Goal: Information Seeking & Learning: Check status

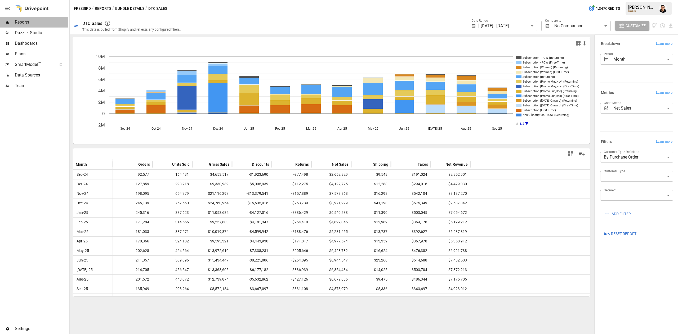
click at [32, 22] on span "Reports" at bounding box center [42, 22] width 54 height 6
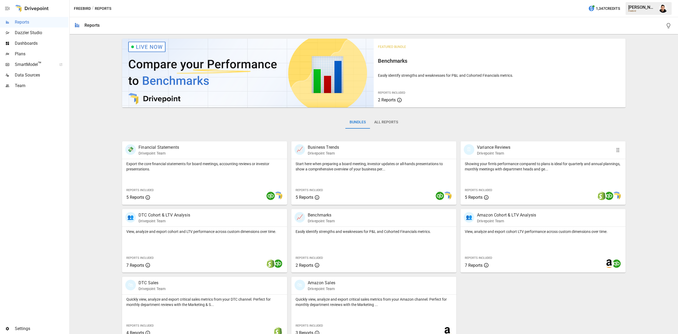
click at [503, 173] on div "Showing your firm's performance compared to plans is ideal for quarterly and an…" at bounding box center [543, 182] width 165 height 46
click at [386, 323] on div at bounding box center [408, 332] width 96 height 18
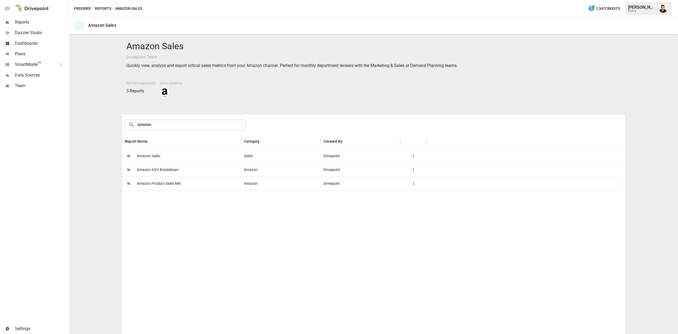
click at [144, 157] on span "Amazon Sales" at bounding box center [148, 156] width 23 height 14
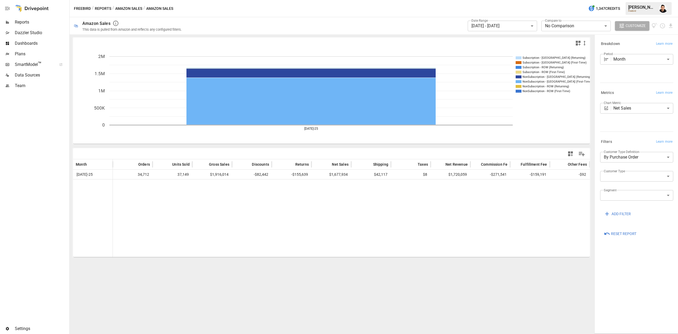
click at [626, 234] on span "Reset Report" at bounding box center [623, 234] width 25 height 7
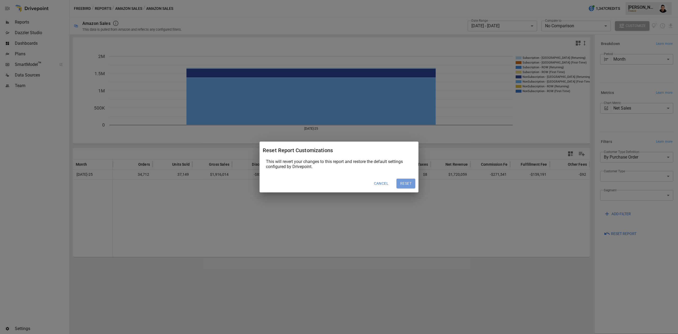
click at [405, 182] on button "Reset" at bounding box center [406, 184] width 19 height 10
